Goal: Transaction & Acquisition: Purchase product/service

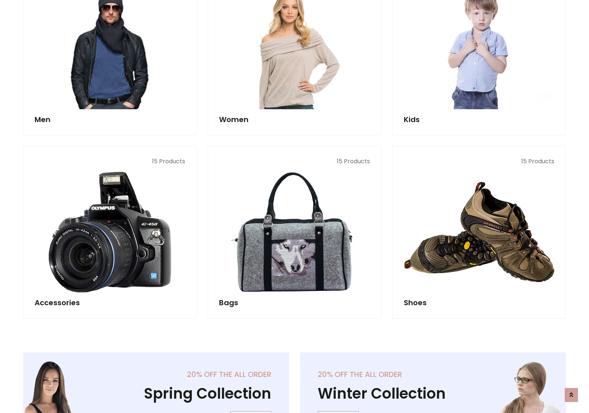
scroll to position [246, 0]
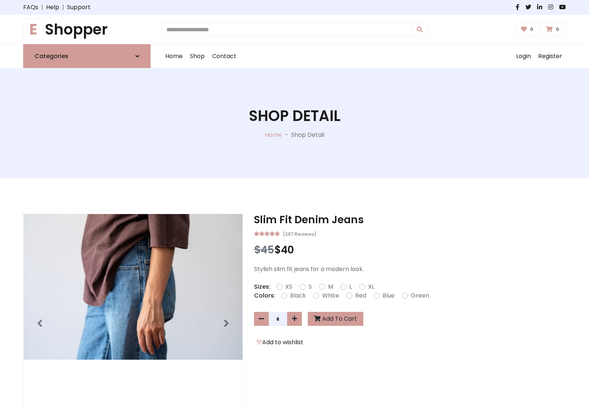
click at [87, 29] on h1 "E Shopper" at bounding box center [86, 30] width 127 height 18
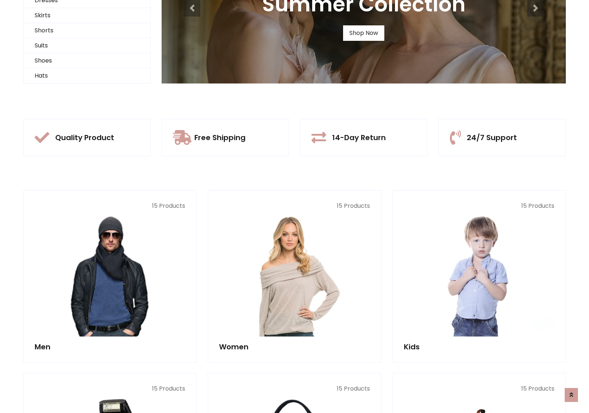
scroll to position [71, 0]
